Goal: Ask a question

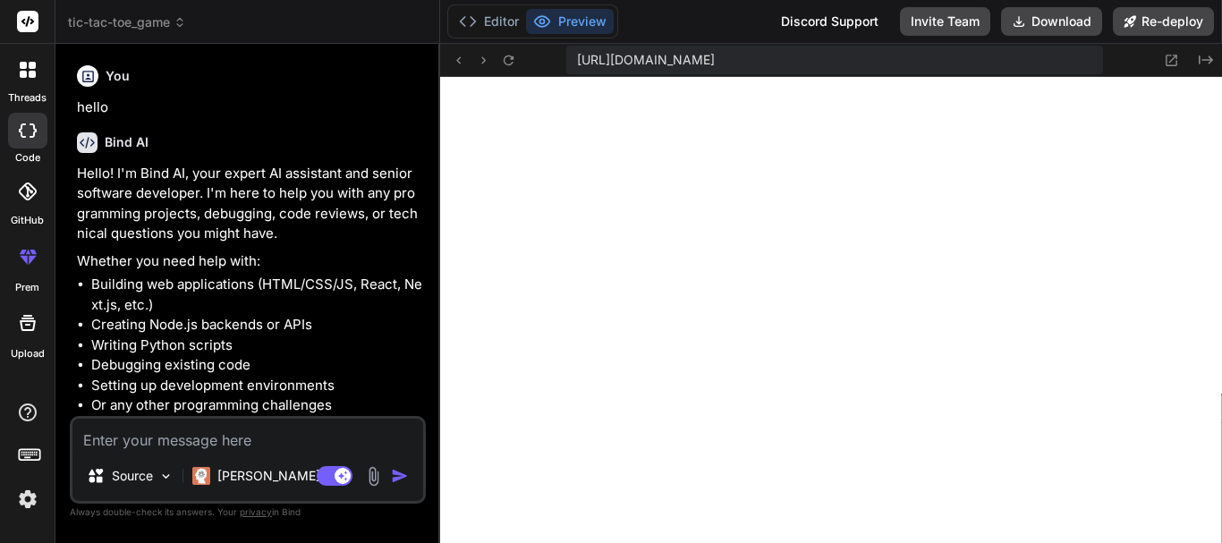
scroll to position [867, 0]
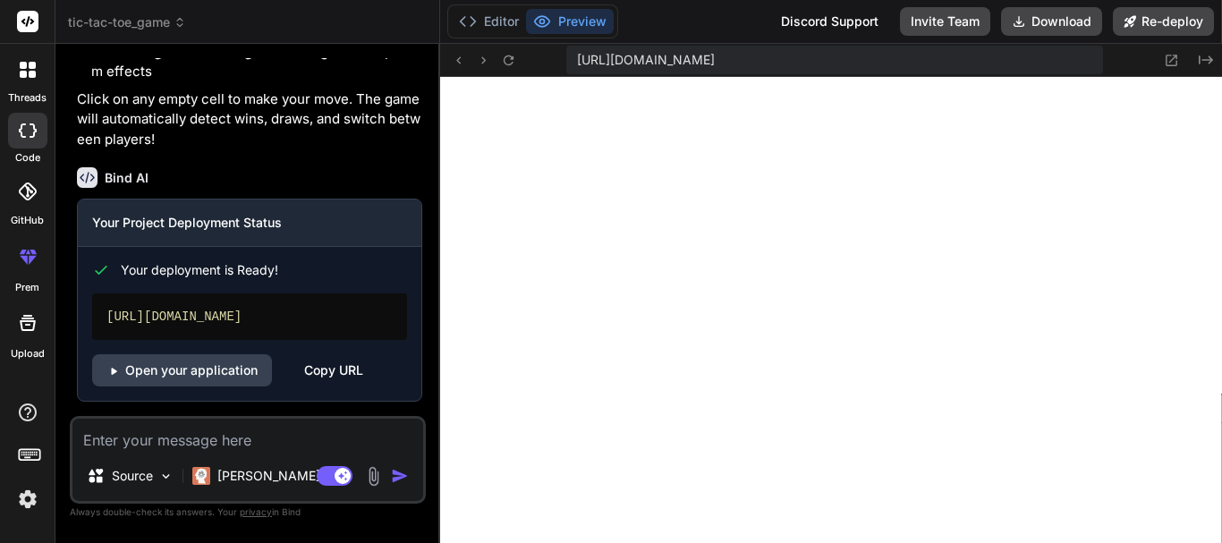
click at [33, 80] on div at bounding box center [28, 70] width 38 height 38
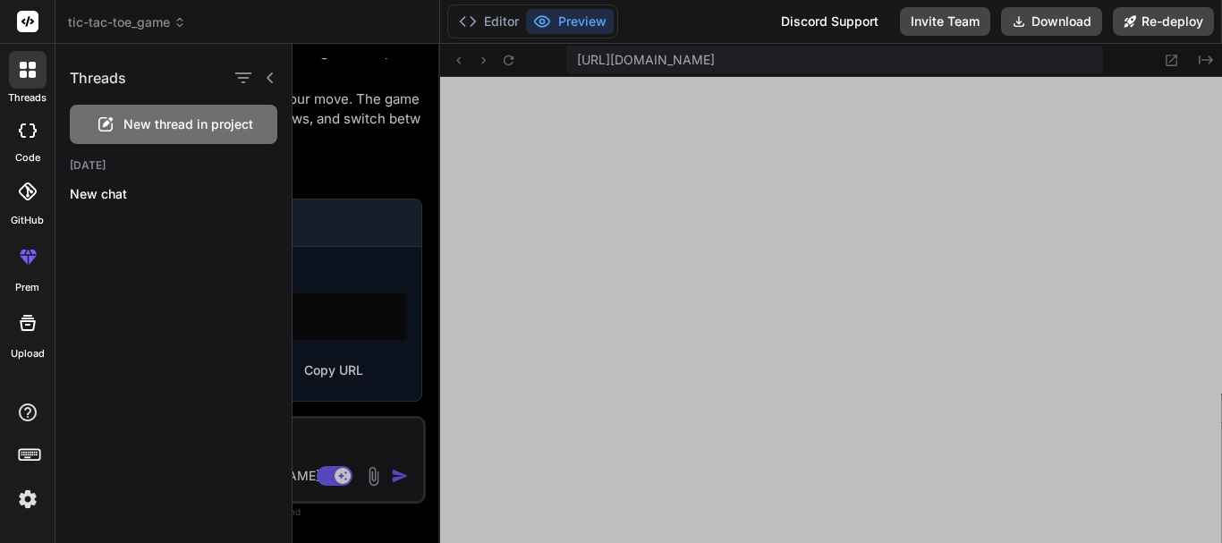
click at [33, 80] on div at bounding box center [28, 70] width 38 height 38
click at [16, 128] on div at bounding box center [27, 131] width 39 height 36
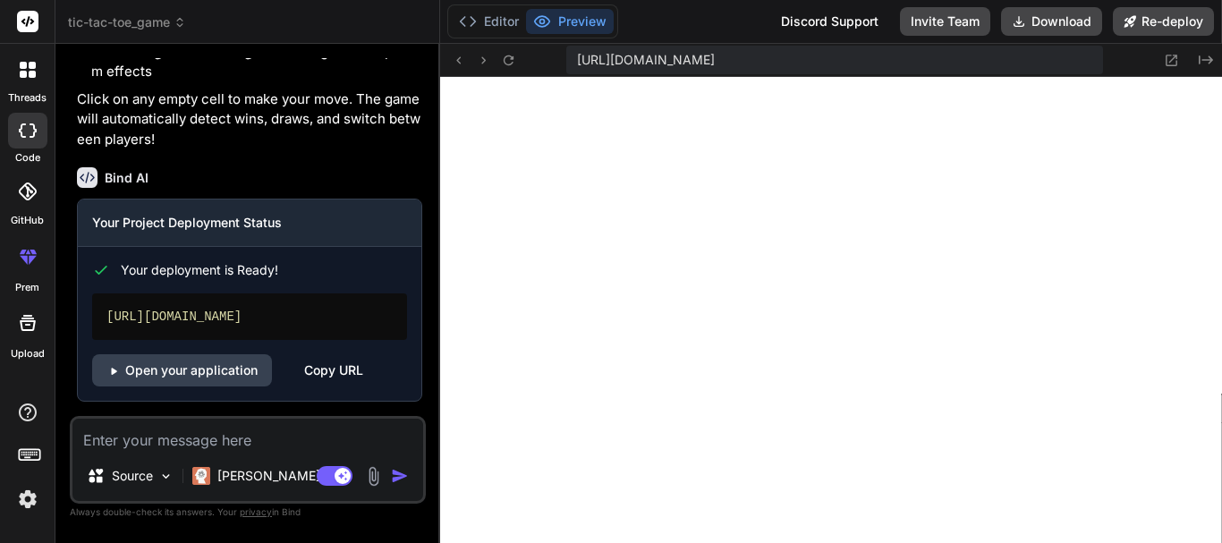
click at [30, 123] on icon at bounding box center [28, 130] width 18 height 14
click at [27, 201] on div at bounding box center [27, 191] width 39 height 39
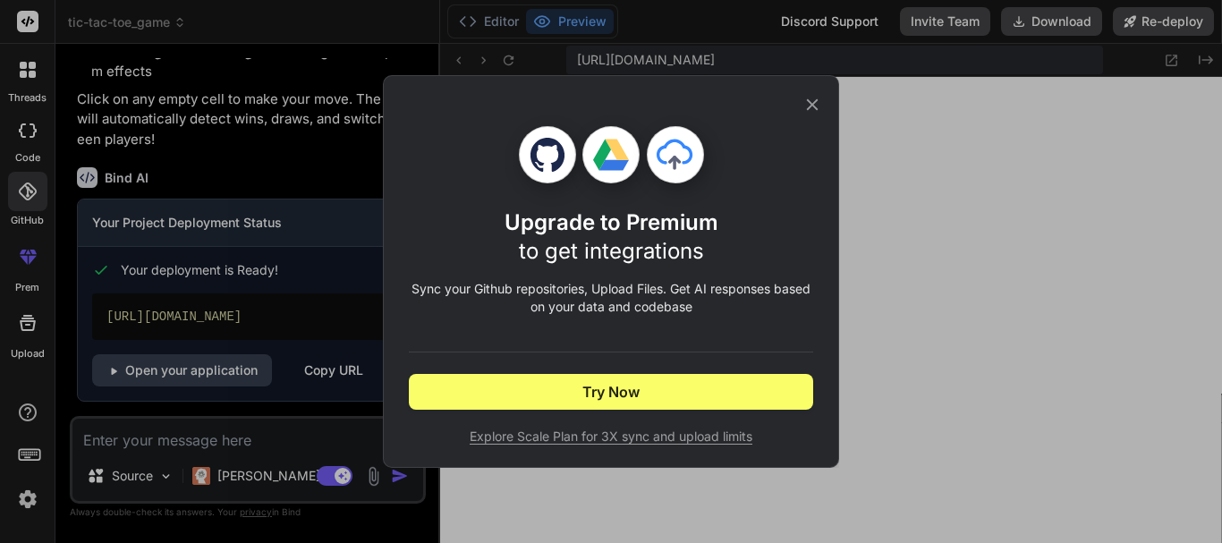
click at [807, 106] on icon at bounding box center [812, 105] width 20 height 20
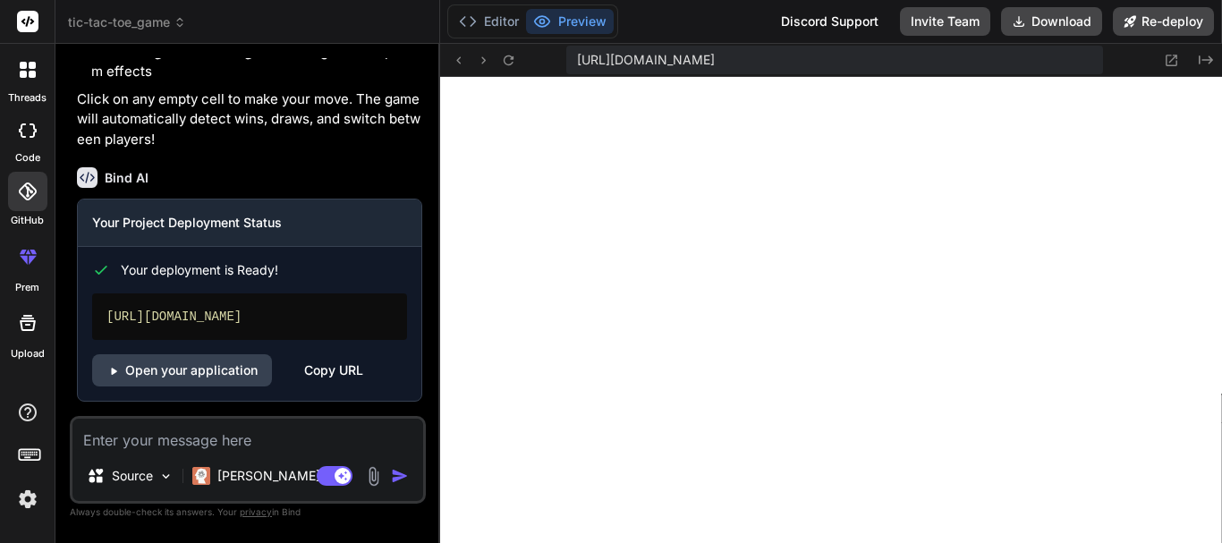
click at [25, 328] on icon at bounding box center [27, 322] width 21 height 21
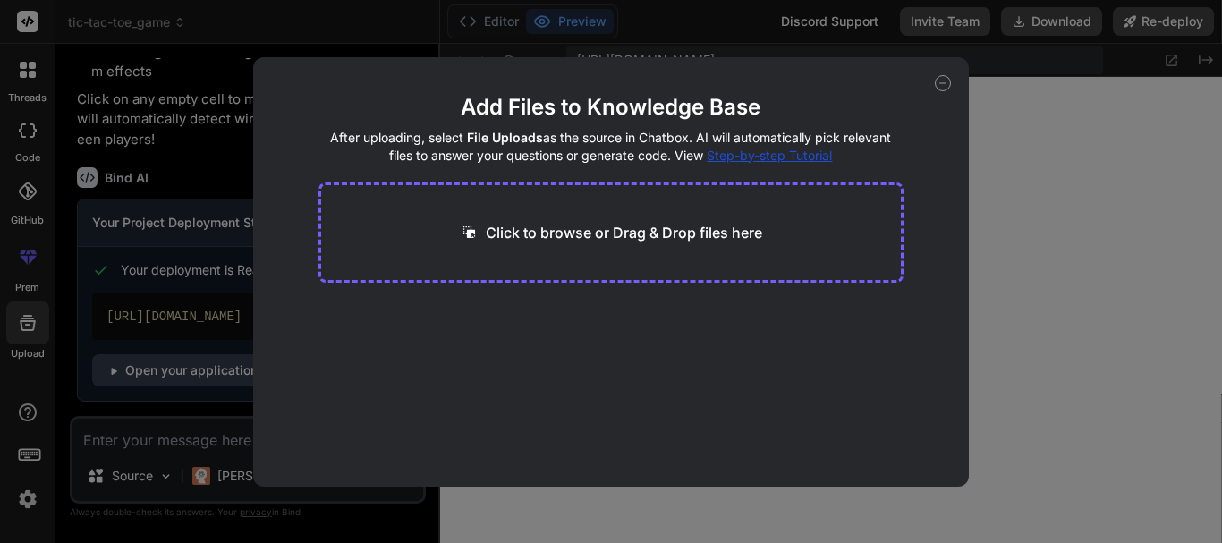
click at [936, 85] on icon at bounding box center [943, 83] width 16 height 16
type textarea "x"
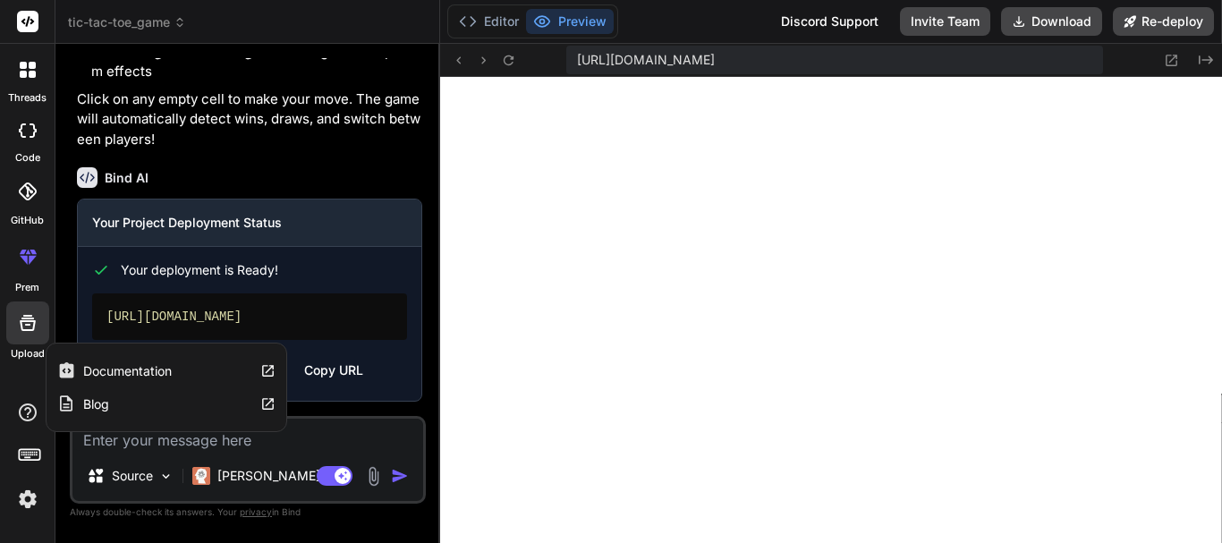
click at [32, 413] on icon at bounding box center [27, 412] width 21 height 21
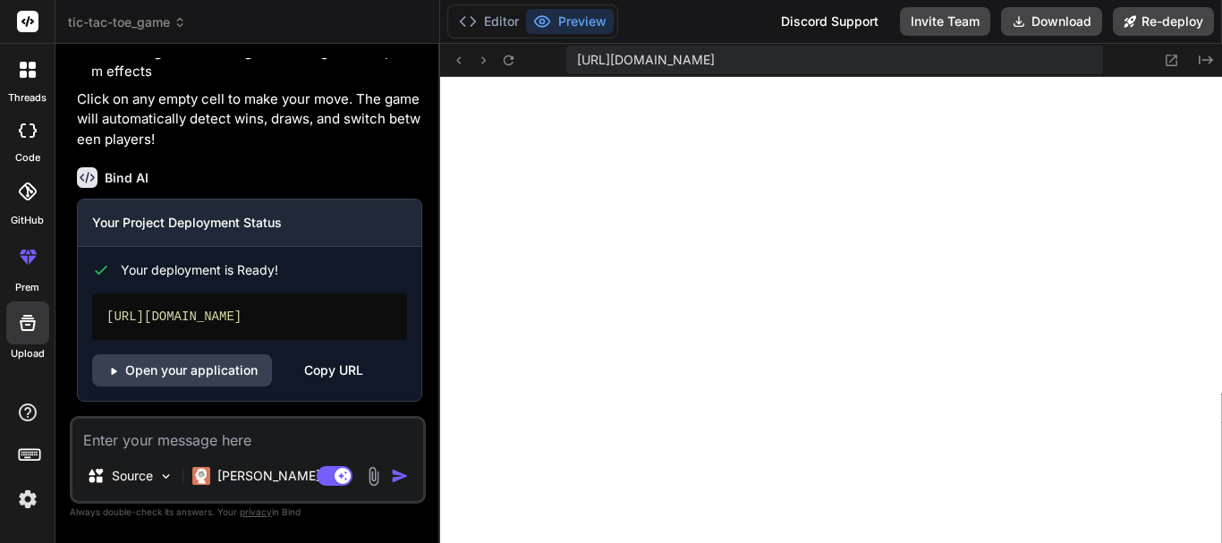
click at [22, 461] on icon at bounding box center [29, 453] width 25 height 25
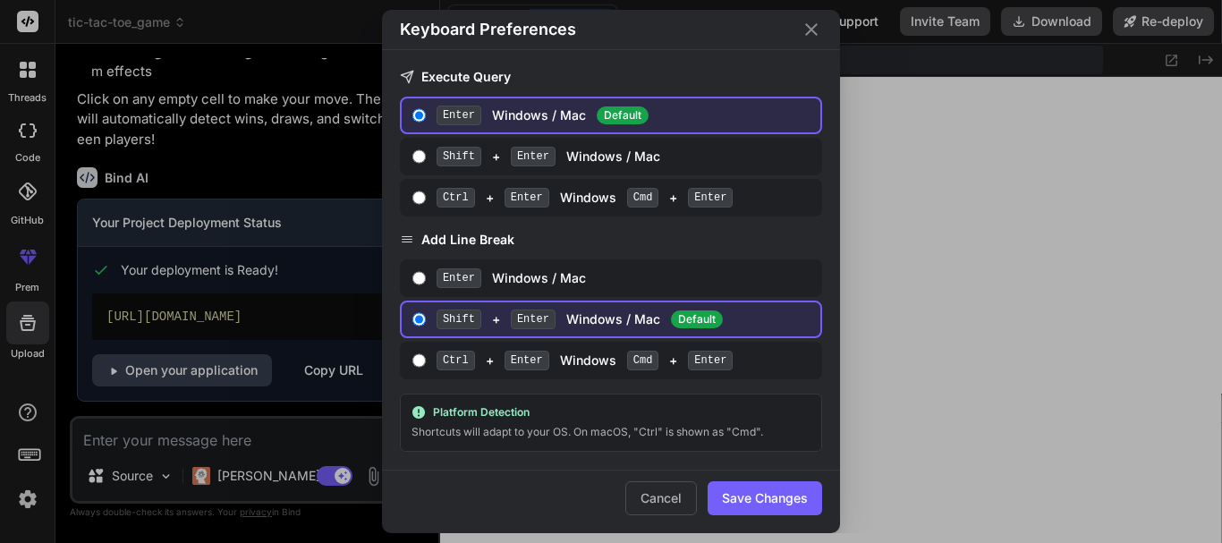
click at [814, 28] on icon "Close" at bounding box center [811, 29] width 13 height 13
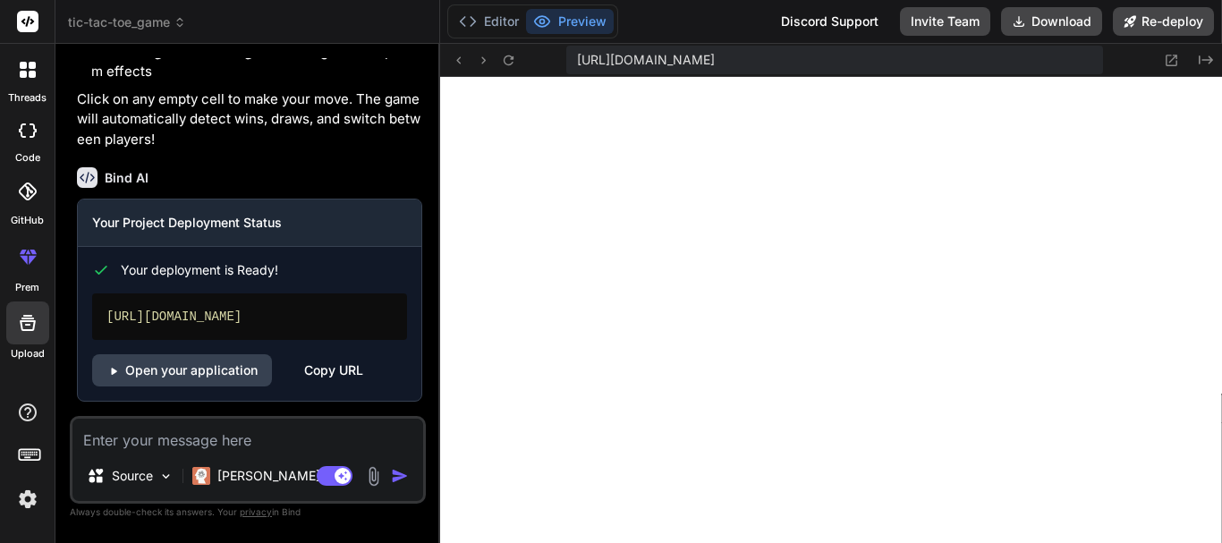
click at [28, 490] on img at bounding box center [28, 499] width 30 height 30
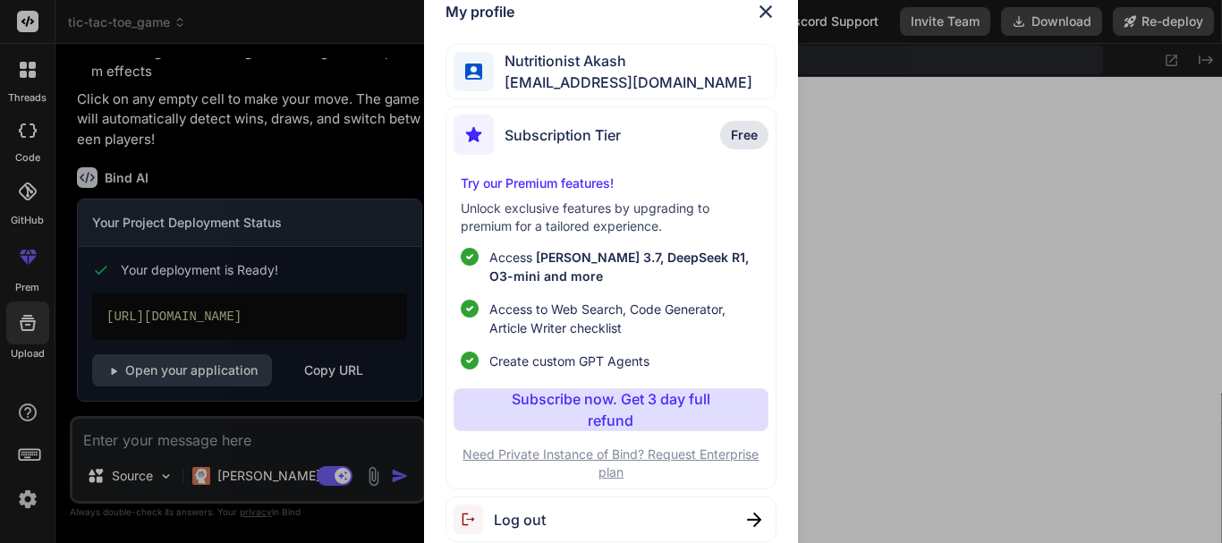
click at [766, 16] on img at bounding box center [765, 11] width 21 height 21
